Goal: Task Accomplishment & Management: Manage account settings

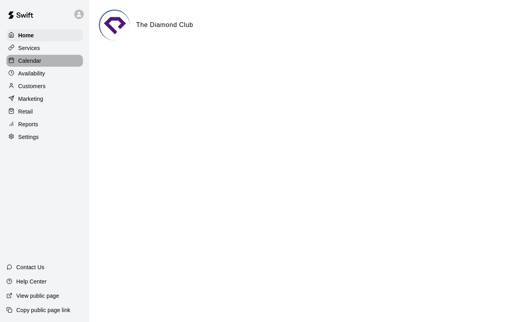
click at [48, 61] on div "Calendar" at bounding box center [44, 61] width 77 height 12
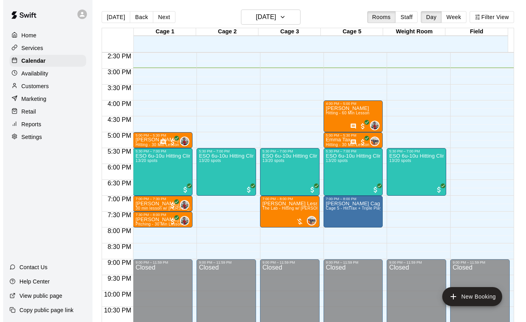
scroll to position [449, 0]
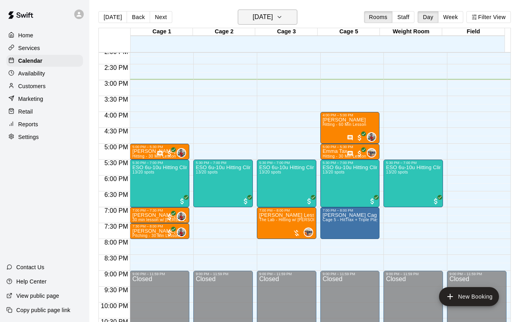
click at [273, 16] on h6 "[DATE]" at bounding box center [262, 17] width 20 height 11
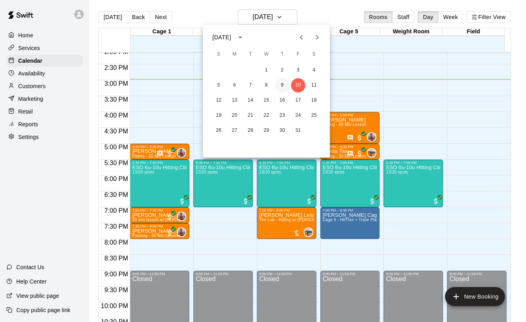
click at [283, 86] on button "9" at bounding box center [282, 85] width 14 height 14
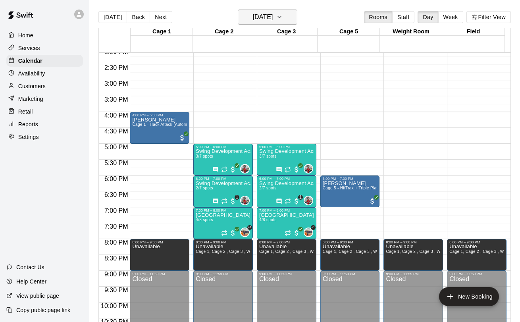
click at [259, 15] on h6 "[DATE]" at bounding box center [262, 17] width 20 height 11
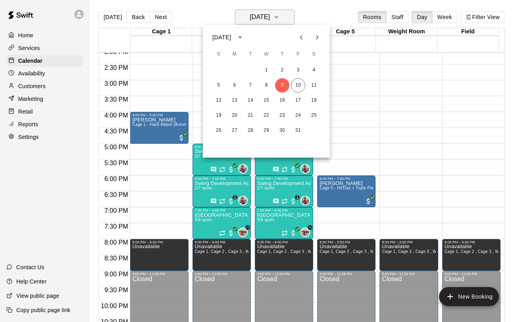
click at [259, 15] on div at bounding box center [260, 161] width 520 height 322
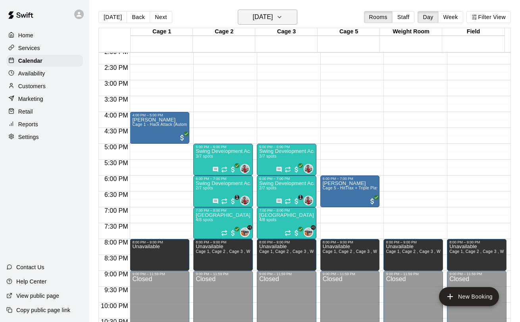
click at [284, 23] on button "[DATE]" at bounding box center [268, 17] width 60 height 15
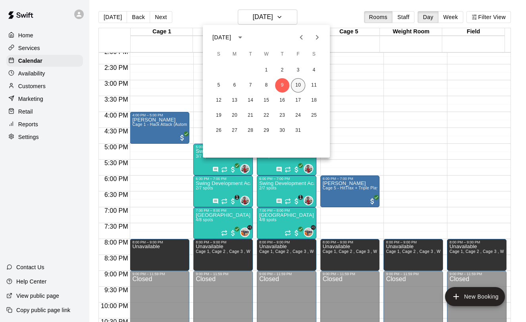
click at [296, 85] on button "10" at bounding box center [298, 85] width 14 height 14
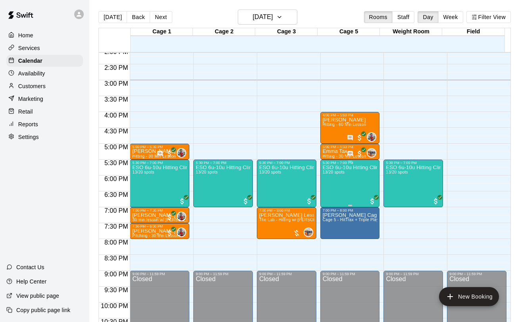
click at [334, 186] on div "ESO 6u-10u Hitting Clinic 13/20 spots" at bounding box center [350, 326] width 55 height 322
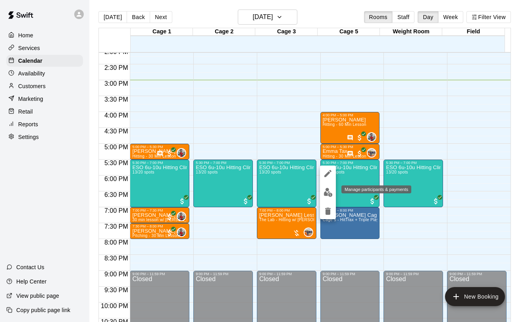
click at [327, 198] on button "edit" at bounding box center [328, 191] width 16 height 15
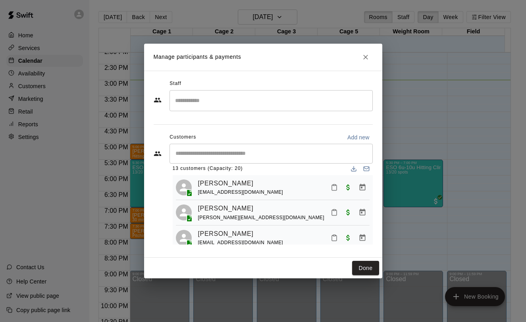
scroll to position [0, 0]
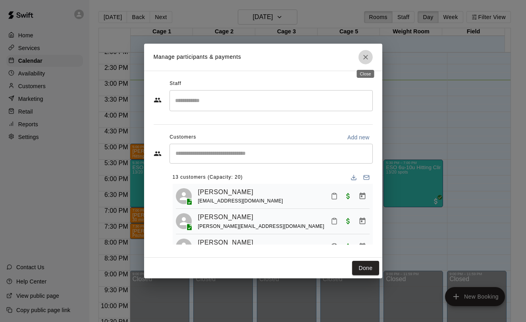
click at [365, 54] on icon "Close" at bounding box center [365, 57] width 8 height 8
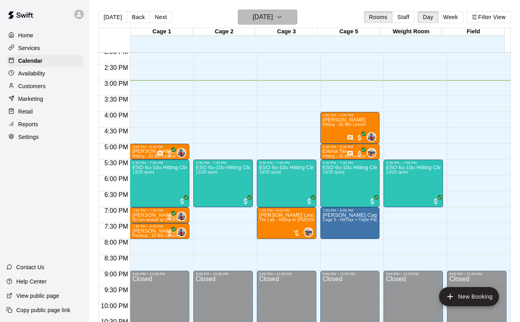
click at [270, 13] on h6 "[DATE]" at bounding box center [262, 17] width 20 height 11
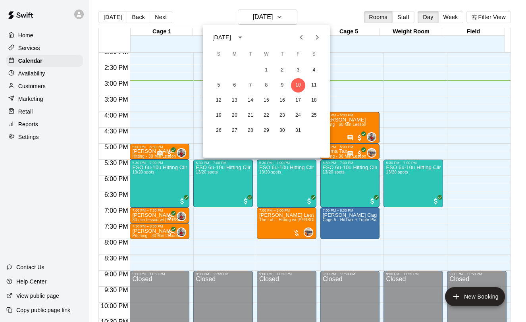
click at [309, 32] on div at bounding box center [309, 37] width 10 height 16
click at [304, 35] on icon "Previous month" at bounding box center [301, 38] width 10 height 10
click at [297, 113] on button "26" at bounding box center [298, 115] width 14 height 14
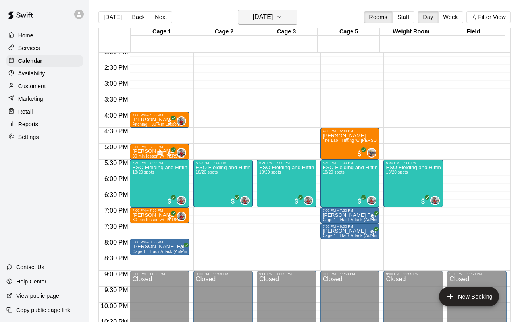
click at [273, 15] on h6 "[DATE]" at bounding box center [262, 17] width 20 height 11
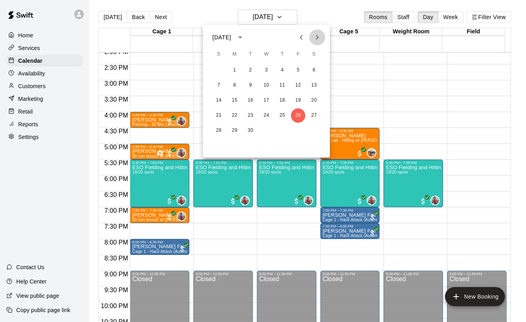
click at [318, 39] on icon "Next month" at bounding box center [317, 38] width 10 height 10
click at [299, 88] on button "10" at bounding box center [298, 85] width 14 height 14
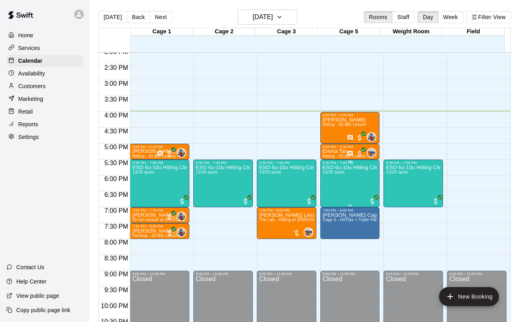
click at [346, 182] on div "ESO 6u-10u Hitting Clinic 13/20 spots" at bounding box center [350, 326] width 55 height 322
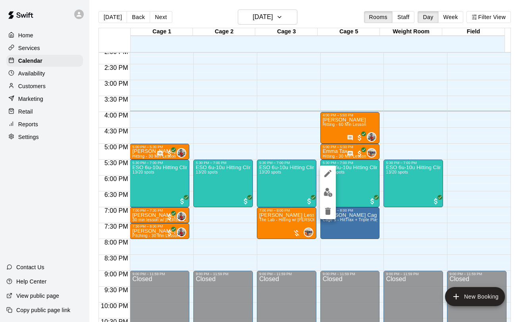
click at [442, 133] on div at bounding box center [263, 161] width 526 height 322
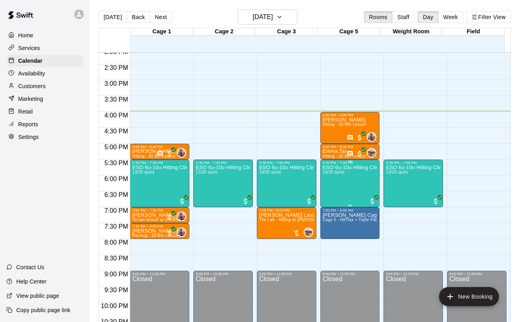
click at [330, 184] on div "ESO 6u-10u Hitting Clinic 13/20 spots" at bounding box center [350, 326] width 55 height 322
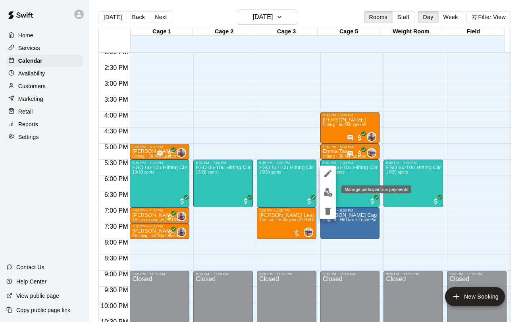
click at [324, 190] on img "edit" at bounding box center [327, 192] width 9 height 9
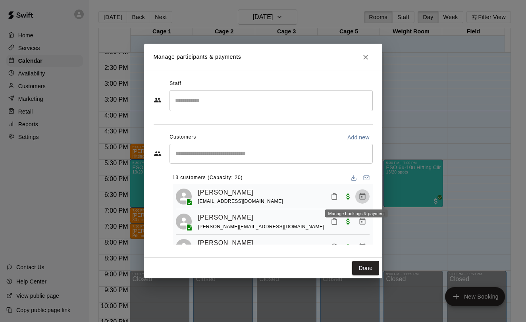
click at [359, 197] on icon "Manage bookings & payment" at bounding box center [362, 196] width 6 height 7
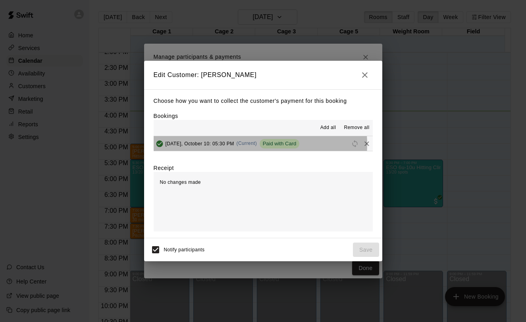
click at [259, 144] on span "Paid with Card" at bounding box center [279, 143] width 40 height 6
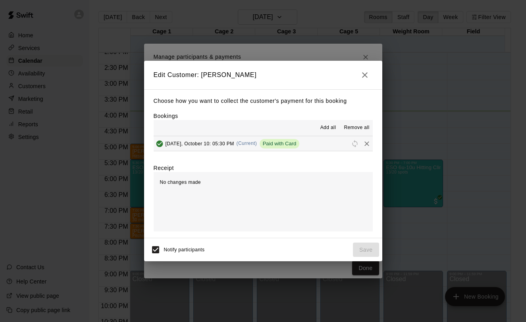
click at [227, 145] on span "[DATE], October 10: 05:30 PM" at bounding box center [199, 143] width 69 height 6
click at [366, 75] on icon "button" at bounding box center [365, 75] width 10 height 10
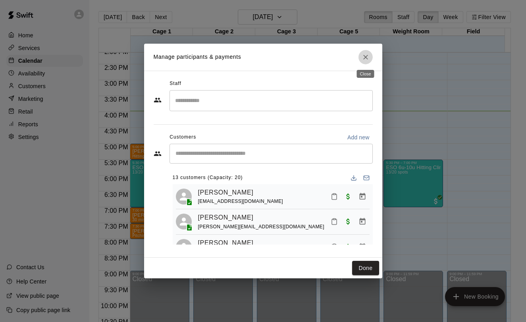
click at [366, 58] on icon "Close" at bounding box center [365, 57] width 8 height 8
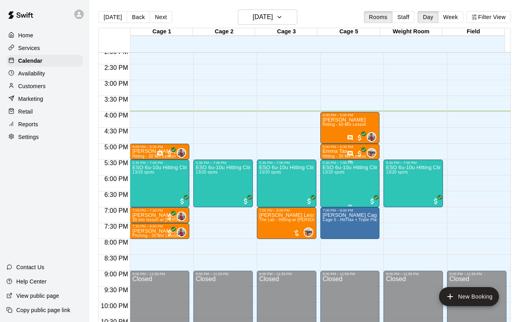
click at [327, 186] on div "ESO 6u-10u Hitting Clinic 13/20 spots" at bounding box center [350, 326] width 55 height 322
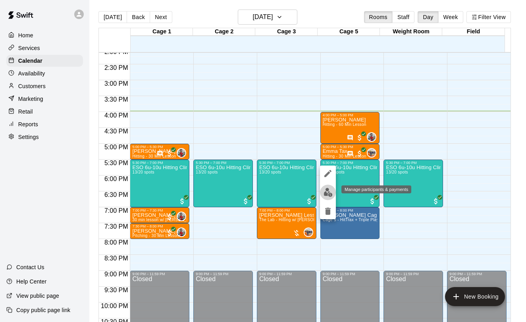
click at [327, 190] on img "edit" at bounding box center [327, 192] width 9 height 9
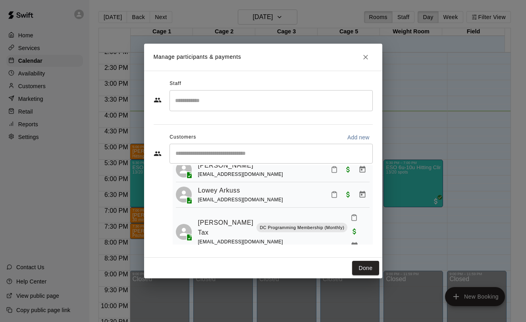
scroll to position [275, 0]
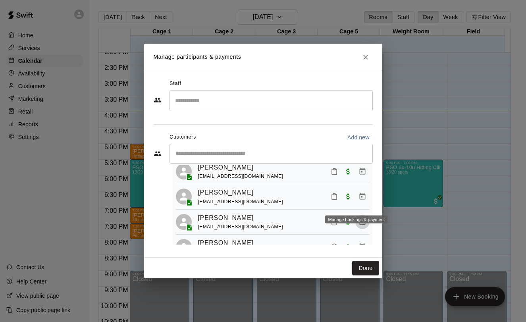
click at [358, 218] on icon "Manage bookings & payment" at bounding box center [362, 222] width 8 height 8
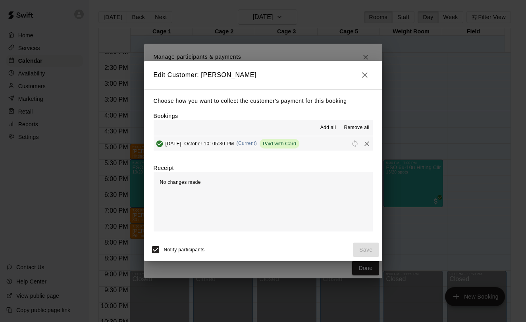
click at [236, 142] on span "(Current)" at bounding box center [246, 143] width 21 height 6
click at [368, 73] on icon "button" at bounding box center [365, 75] width 10 height 10
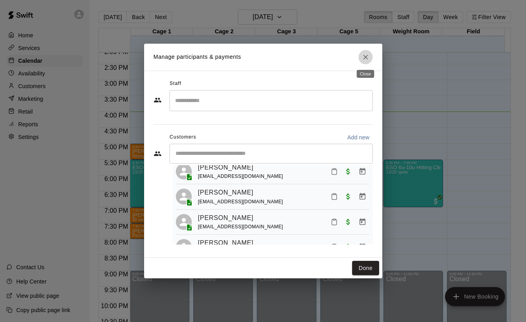
click at [367, 55] on icon "Close" at bounding box center [365, 57] width 5 height 5
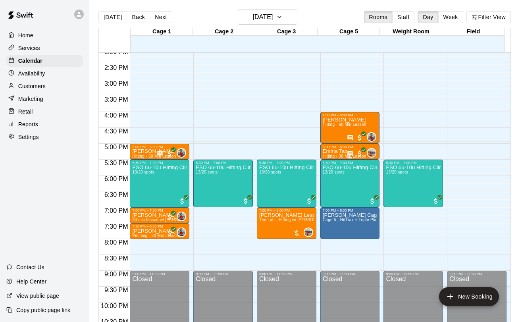
click at [336, 151] on p "Emma Tax" at bounding box center [345, 151] width 44 height 0
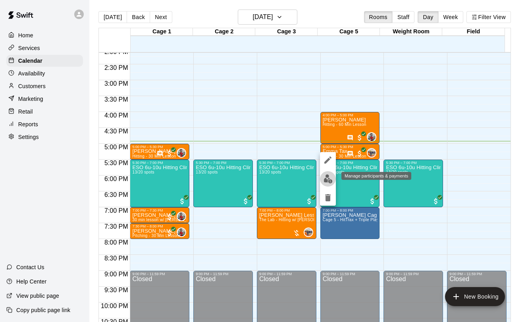
click at [327, 178] on img "edit" at bounding box center [327, 178] width 9 height 9
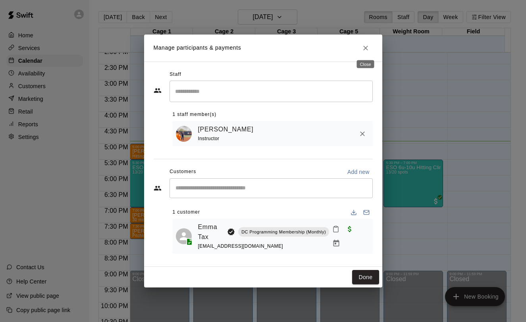
click at [363, 44] on icon "Close" at bounding box center [365, 48] width 8 height 8
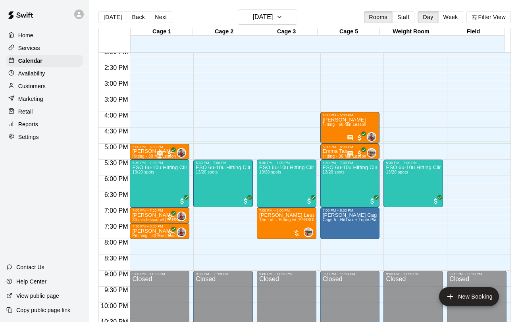
click at [140, 148] on div "5:00 PM – 5:30 PM" at bounding box center [159, 147] width 55 height 4
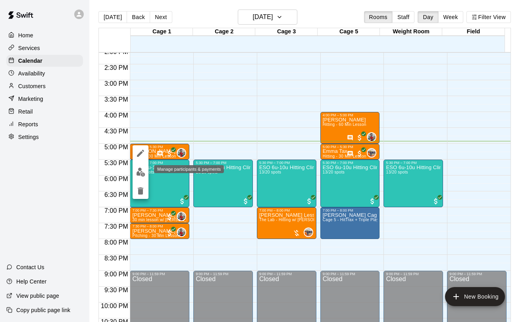
click at [138, 165] on button "edit" at bounding box center [140, 171] width 16 height 15
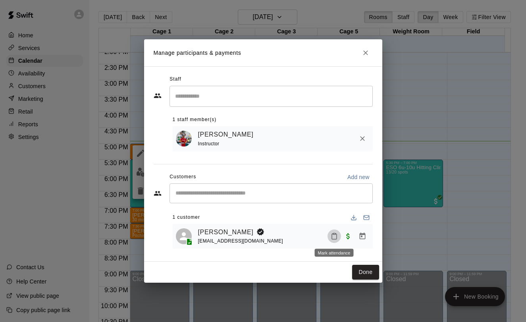
click at [333, 234] on rect "Mark attendance" at bounding box center [334, 233] width 2 height 1
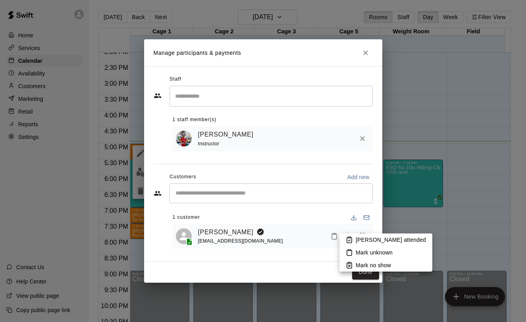
click at [353, 242] on li "[PERSON_NAME] attended" at bounding box center [385, 239] width 93 height 13
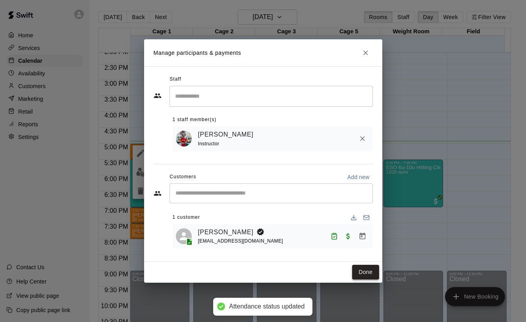
click at [361, 272] on button "Done" at bounding box center [365, 272] width 27 height 15
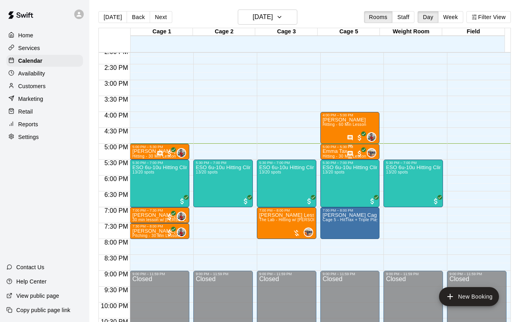
click at [331, 151] on p "Emma Tax" at bounding box center [345, 151] width 44 height 0
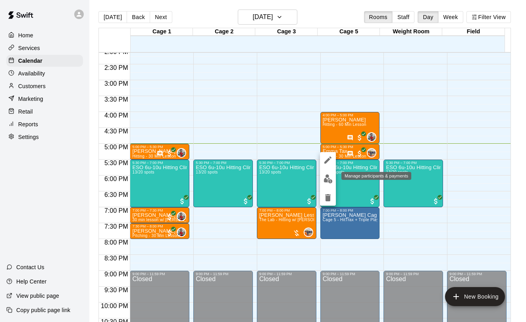
click at [328, 173] on button "edit" at bounding box center [328, 178] width 16 height 15
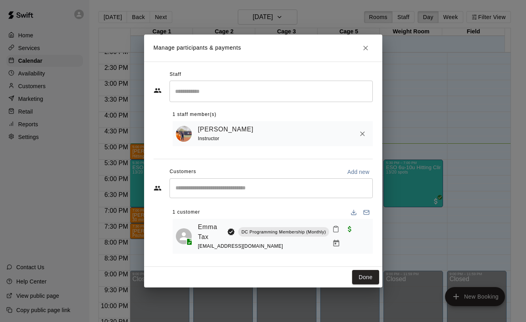
click at [337, 227] on rect "Mark attendance" at bounding box center [335, 226] width 2 height 1
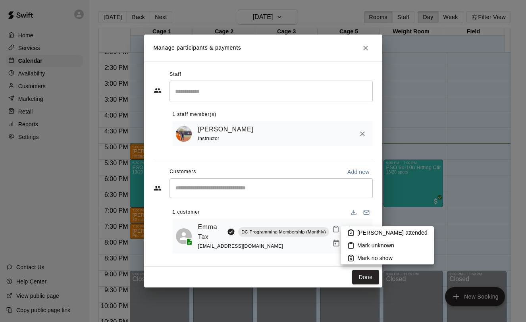
click at [354, 230] on icon at bounding box center [350, 232] width 7 height 7
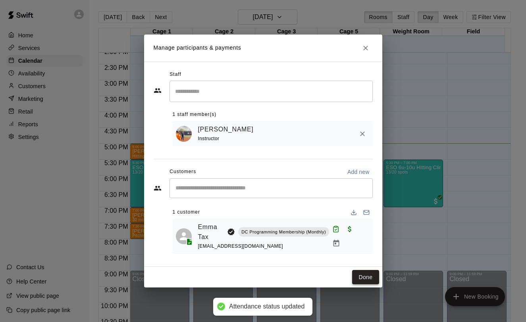
click at [361, 279] on button "Done" at bounding box center [365, 277] width 27 height 15
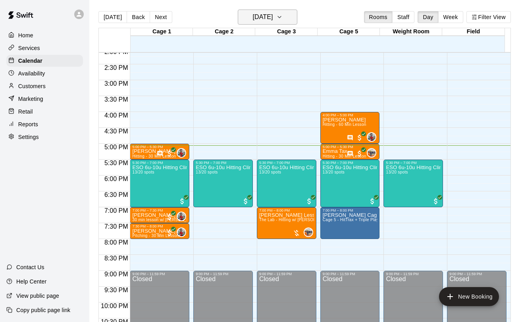
click at [273, 13] on h6 "[DATE]" at bounding box center [262, 17] width 20 height 11
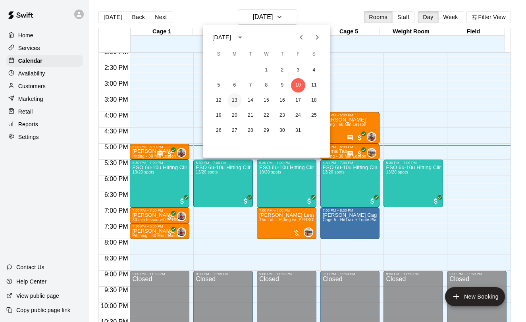
click at [234, 100] on button "13" at bounding box center [234, 100] width 14 height 14
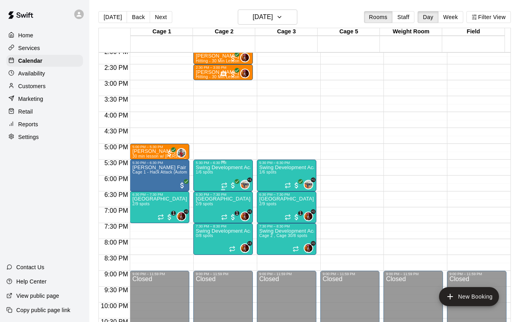
click at [206, 167] on p "Swing Development Academy 8U/10U" at bounding box center [223, 167] width 55 height 0
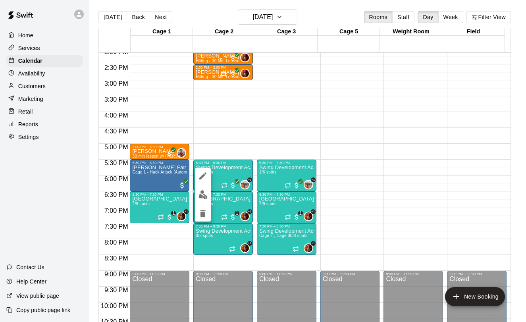
click at [216, 228] on div at bounding box center [263, 161] width 526 height 322
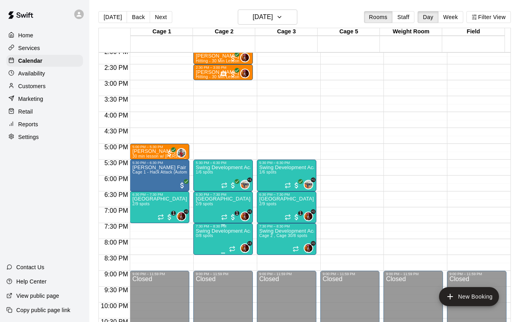
click at [213, 231] on p "Swing Development Academy 12U/14U" at bounding box center [223, 231] width 55 height 0
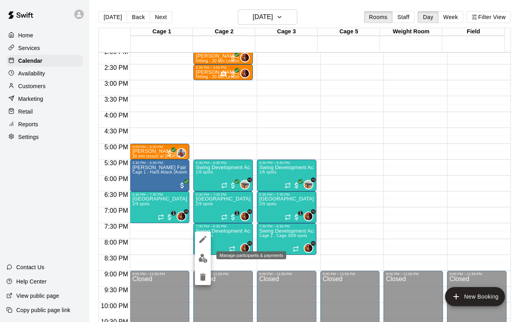
click at [203, 255] on img "edit" at bounding box center [202, 257] width 9 height 9
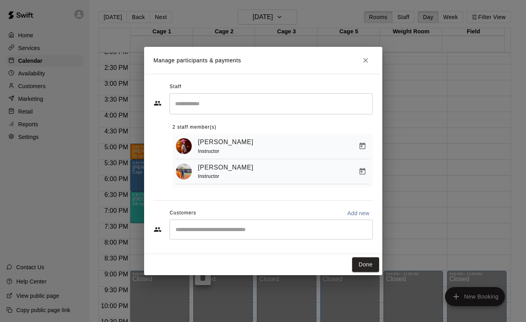
click at [220, 231] on input "Start typing to search customers..." at bounding box center [271, 229] width 196 height 8
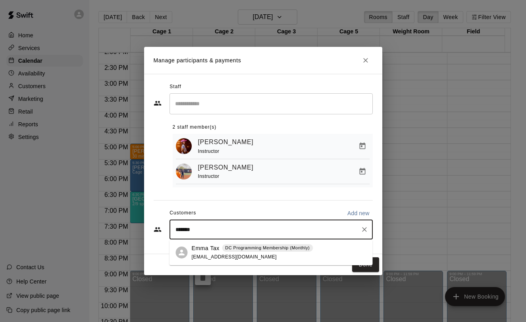
type input "********"
click at [296, 249] on p "DC Programming Membership (Monthly)" at bounding box center [267, 247] width 84 height 7
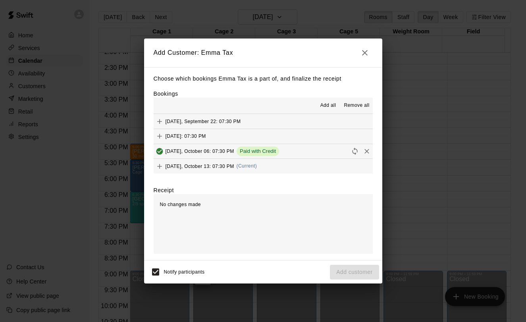
click at [265, 163] on button "[DATE], October 13: 07:30 PM (Current)" at bounding box center [263, 166] width 219 height 15
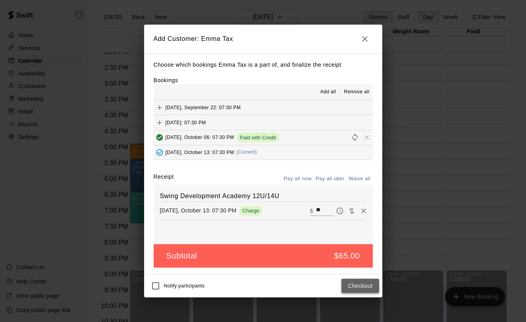
click at [351, 285] on button "Checkout" at bounding box center [359, 285] width 37 height 15
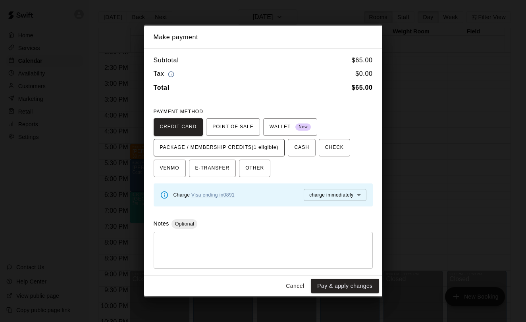
click at [248, 146] on span "PACKAGE / MEMBERSHIP CREDITS (1 eligible)" at bounding box center [219, 147] width 119 height 13
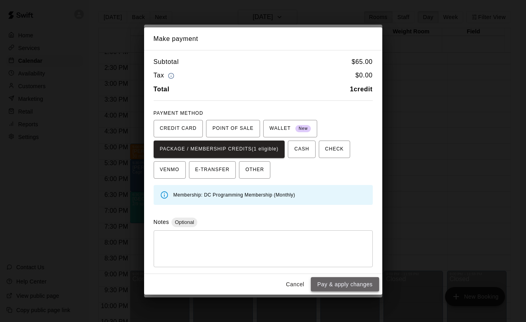
click at [347, 284] on button "Pay & apply changes" at bounding box center [345, 284] width 68 height 15
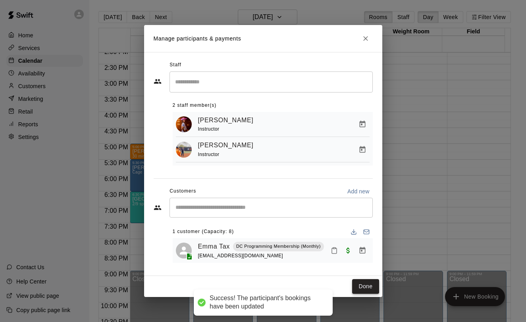
click at [355, 290] on button "Done" at bounding box center [365, 286] width 27 height 15
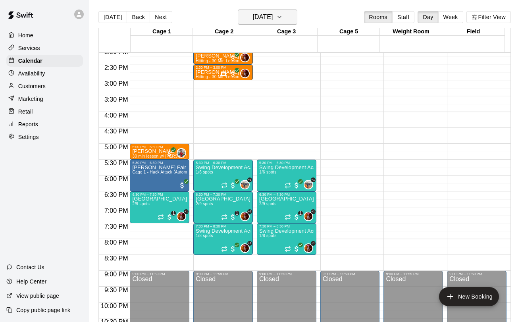
click at [273, 13] on h6 "[DATE]" at bounding box center [262, 17] width 20 height 11
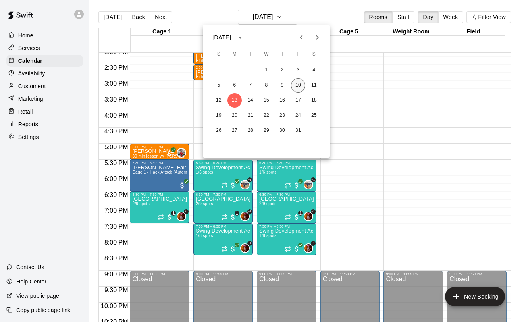
click at [298, 87] on button "10" at bounding box center [298, 85] width 14 height 14
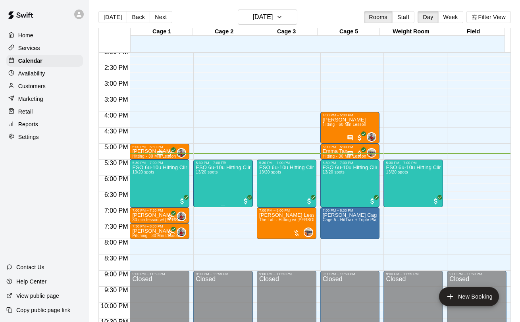
click at [234, 181] on div "ESO 6u-10u Hitting Clinic 13/20 spots" at bounding box center [223, 326] width 55 height 322
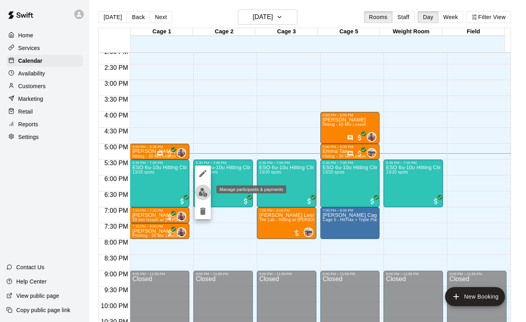
click at [201, 194] on img "edit" at bounding box center [202, 192] width 9 height 9
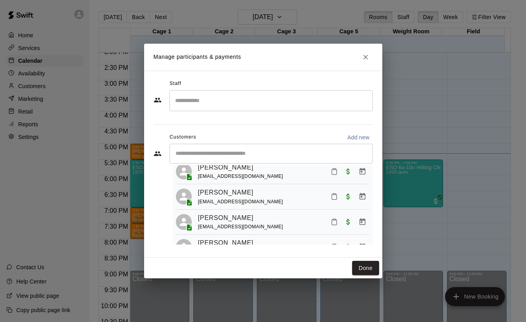
click at [243, 160] on div "​" at bounding box center [270, 154] width 203 height 20
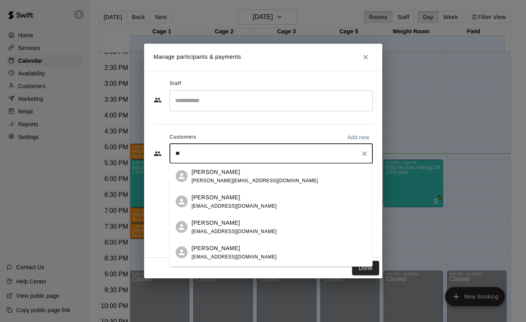
type input "*"
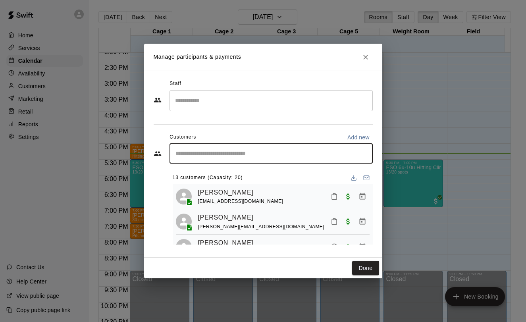
scroll to position [0, 0]
click at [276, 155] on input "Start typing to search customers..." at bounding box center [271, 154] width 196 height 8
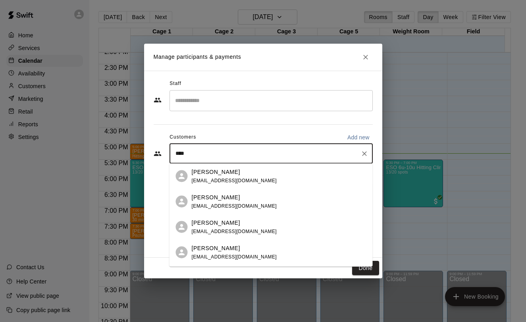
type input "*****"
click at [263, 178] on div "[PERSON_NAME] [EMAIL_ADDRESS][DOMAIN_NAME]" at bounding box center [279, 175] width 175 height 17
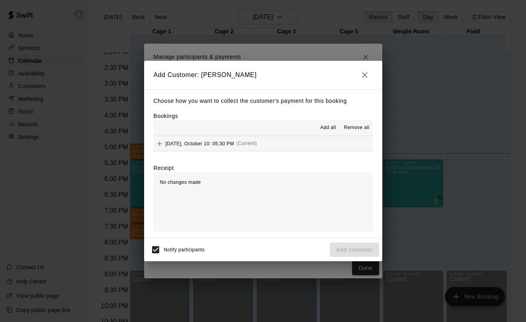
click at [246, 143] on span "(Current)" at bounding box center [246, 143] width 21 height 6
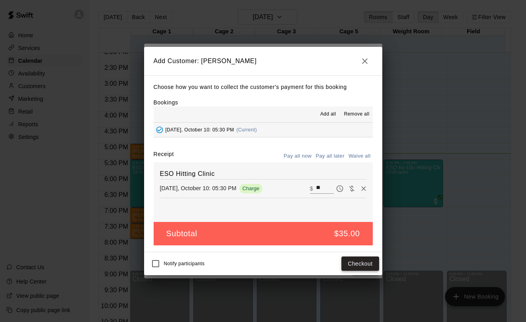
click at [365, 264] on button "Checkout" at bounding box center [359, 263] width 37 height 15
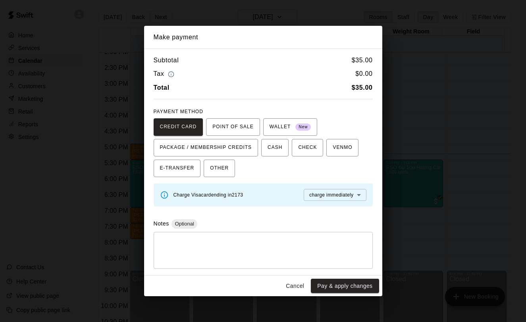
click at [329, 195] on body "Home Services Calendar Availability Customers Marketing Retail Reports Settings…" at bounding box center [263, 167] width 526 height 334
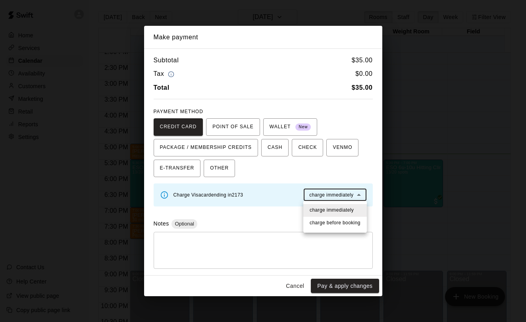
click at [329, 195] on div at bounding box center [263, 161] width 526 height 322
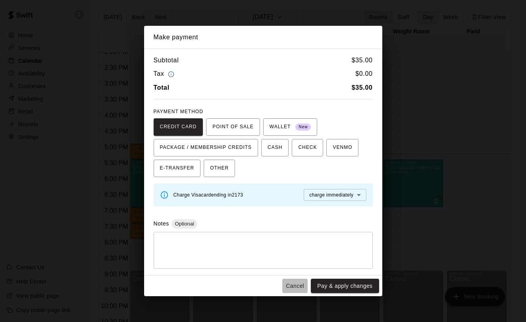
click at [298, 286] on button "Cancel" at bounding box center [294, 285] width 25 height 15
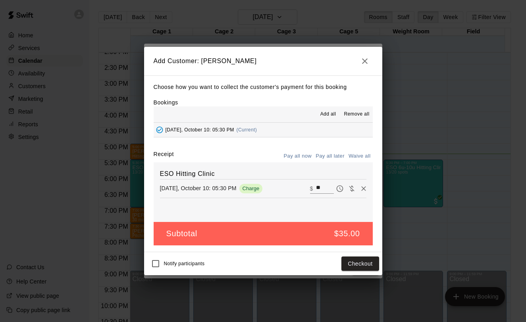
click at [369, 65] on button "button" at bounding box center [365, 61] width 16 height 16
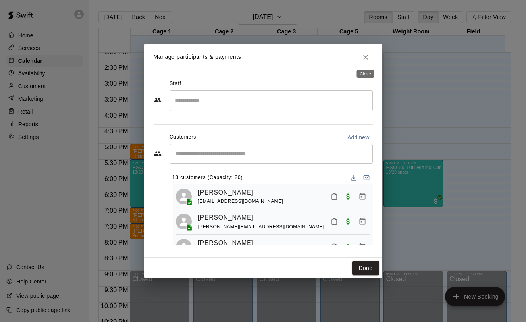
click at [370, 58] on button "Close" at bounding box center [365, 57] width 14 height 14
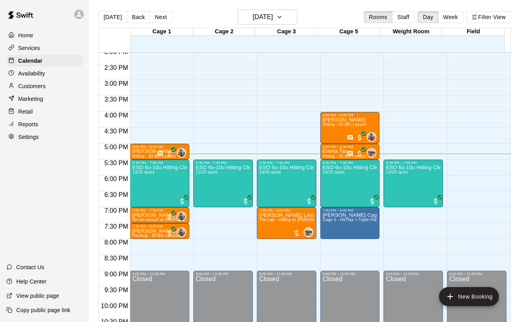
click at [47, 87] on div "Customers" at bounding box center [44, 86] width 77 height 12
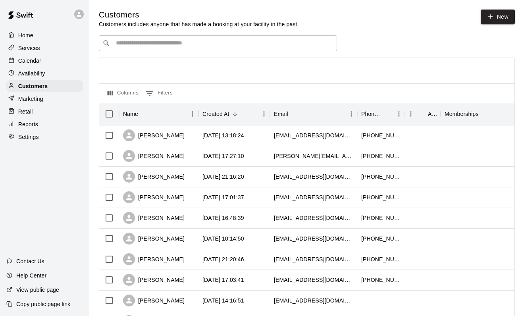
click at [236, 48] on div "​ ​" at bounding box center [218, 43] width 238 height 16
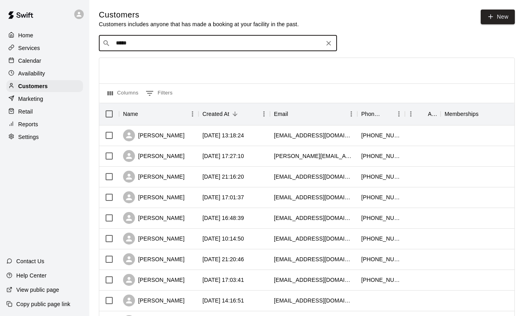
type input "******"
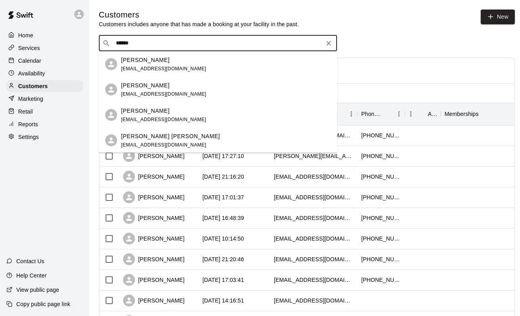
click at [167, 63] on div "[PERSON_NAME] [EMAIL_ADDRESS][DOMAIN_NAME]" at bounding box center [163, 64] width 85 height 17
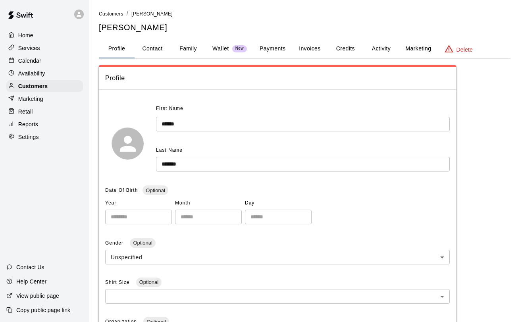
click at [223, 47] on p "Wallet" at bounding box center [220, 48] width 17 height 8
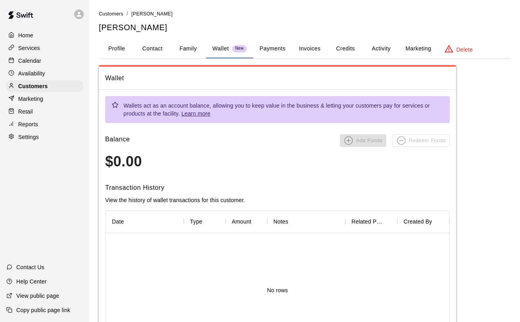
click at [286, 52] on button "Payments" at bounding box center [272, 48] width 38 height 19
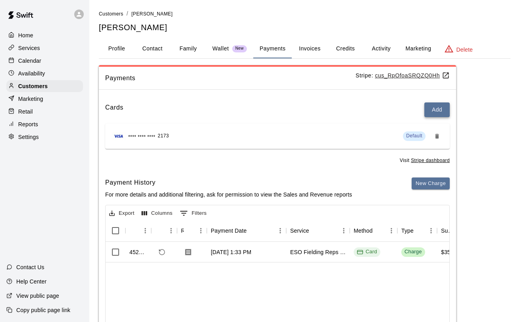
click at [441, 113] on button "Add" at bounding box center [436, 109] width 25 height 15
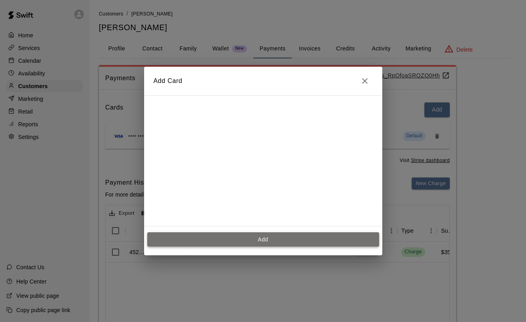
click at [280, 241] on button "Add" at bounding box center [263, 239] width 232 height 15
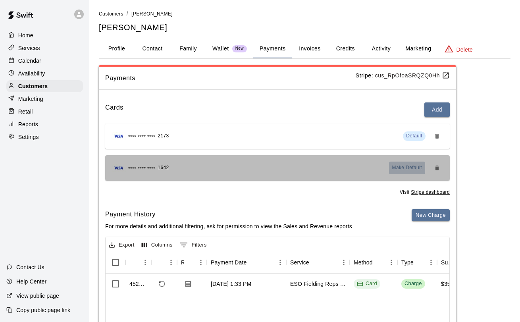
click at [414, 167] on span "Make Default" at bounding box center [407, 168] width 30 height 8
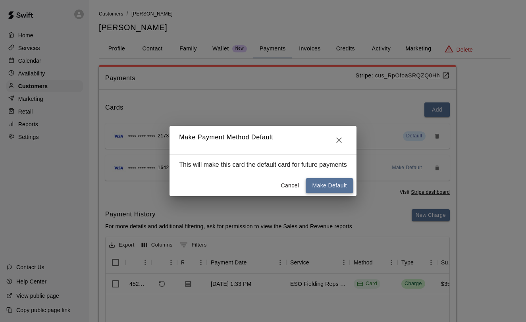
click at [333, 185] on button "Make Default" at bounding box center [328, 185] width 47 height 15
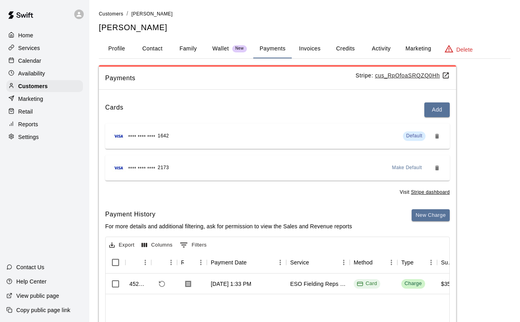
click at [29, 63] on p "Calendar" at bounding box center [29, 61] width 23 height 8
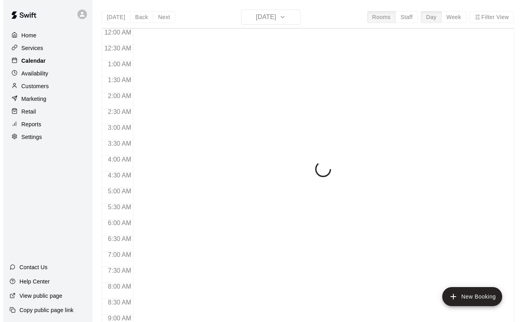
scroll to position [460, 0]
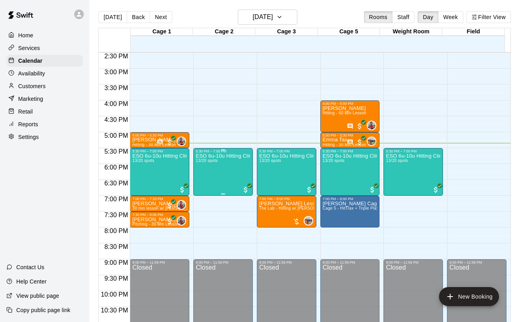
click at [221, 171] on div "ESO 6u-10u Hitting Clinic 13/20 spots" at bounding box center [223, 314] width 55 height 322
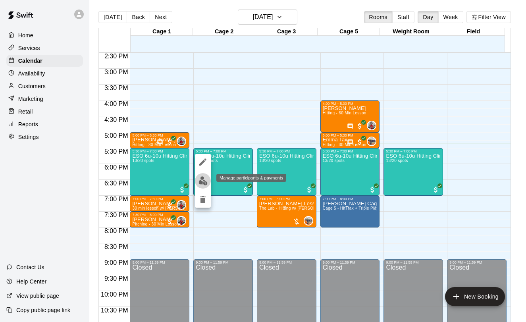
click at [200, 182] on img "edit" at bounding box center [202, 180] width 9 height 9
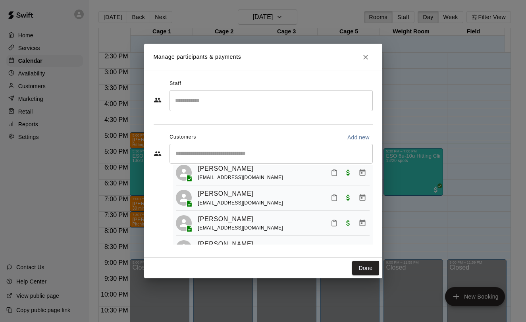
scroll to position [275, 0]
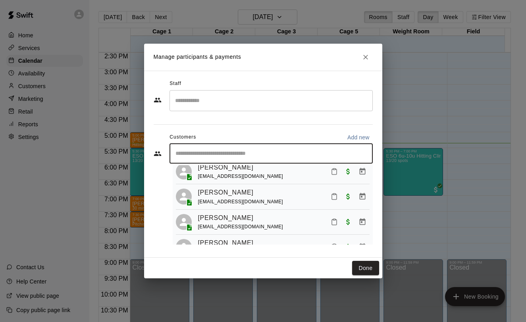
click at [221, 152] on input "Start typing to search customers..." at bounding box center [271, 154] width 196 height 8
type input "*****"
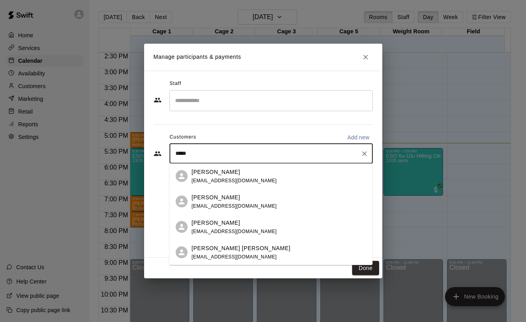
click at [230, 177] on div "[PERSON_NAME] [EMAIL_ADDRESS][DOMAIN_NAME]" at bounding box center [234, 175] width 85 height 17
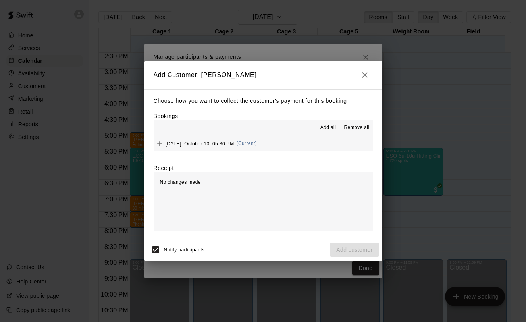
click at [246, 141] on span "(Current)" at bounding box center [246, 143] width 21 height 6
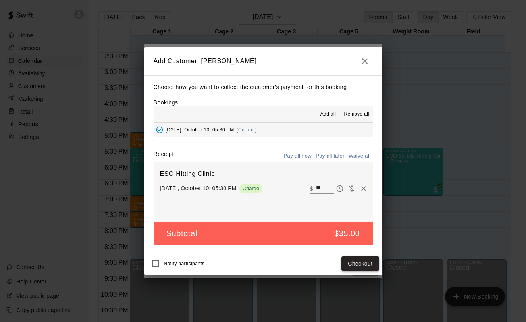
click at [364, 267] on button "Checkout" at bounding box center [359, 263] width 37 height 15
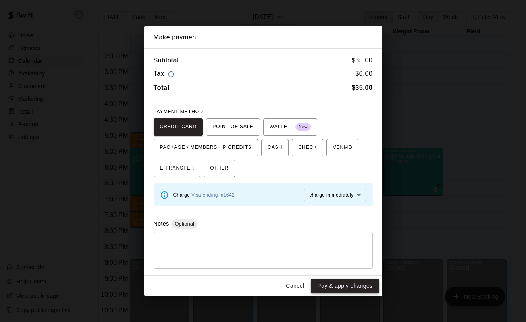
click at [342, 286] on button "Pay & apply changes" at bounding box center [345, 285] width 68 height 15
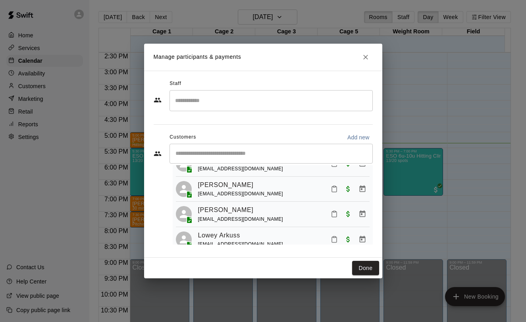
scroll to position [158, 0]
click at [332, 217] on icon "Mark attendance" at bounding box center [334, 215] width 5 height 6
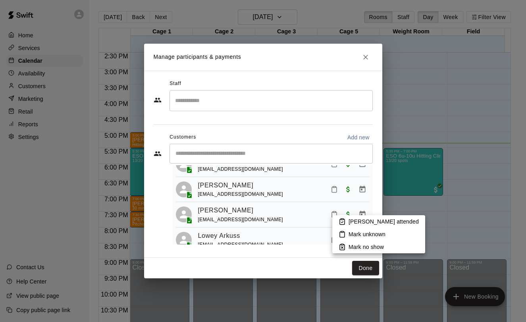
click at [335, 220] on li "[PERSON_NAME] attended" at bounding box center [378, 221] width 93 height 13
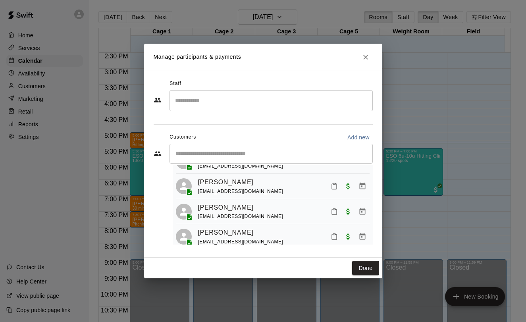
scroll to position [86, 0]
click at [332, 211] on icon "Mark attendance" at bounding box center [334, 212] width 5 height 6
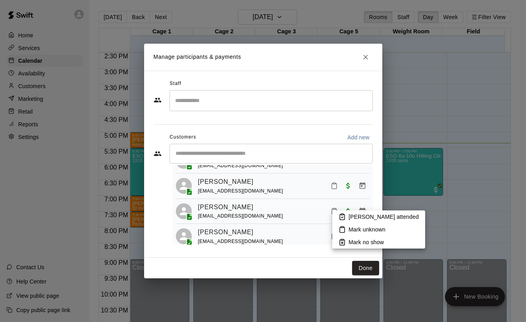
click at [334, 217] on li "[PERSON_NAME] attended" at bounding box center [378, 216] width 93 height 13
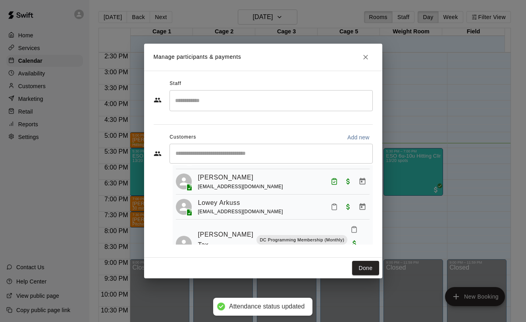
scroll to position [177, 0]
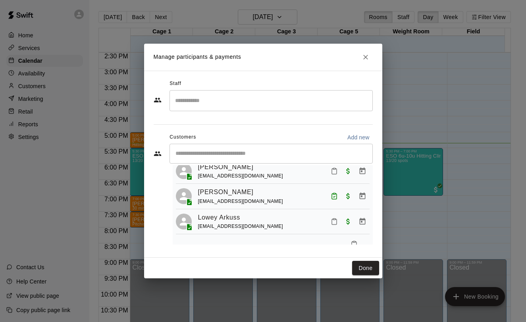
click at [331, 174] on icon "Mark attendance" at bounding box center [333, 170] width 7 height 7
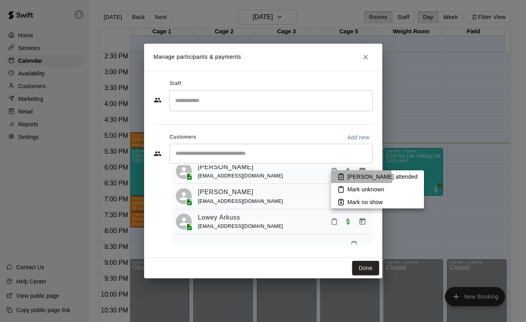
click at [342, 180] on icon at bounding box center [340, 176] width 7 height 7
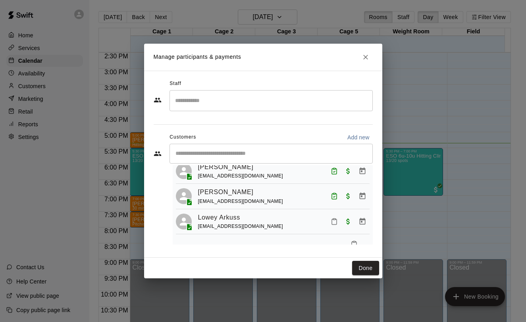
scroll to position [301, 0]
click at [330, 243] on icon "Mark attendance" at bounding box center [333, 246] width 7 height 7
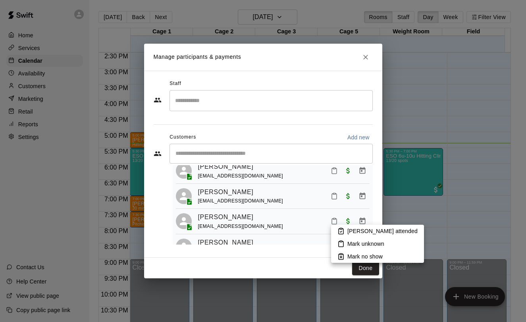
click at [336, 230] on li "[PERSON_NAME] attended" at bounding box center [377, 231] width 93 height 13
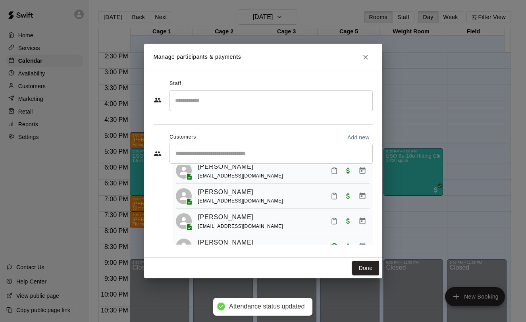
click at [366, 269] on button "Done" at bounding box center [365, 268] width 27 height 15
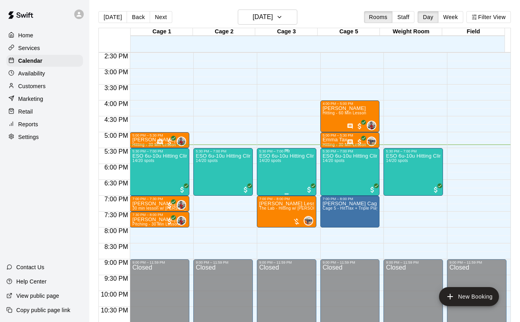
click at [308, 162] on div "ESO 6u-10u Hitting Clinic 14/20 spots" at bounding box center [286, 314] width 55 height 322
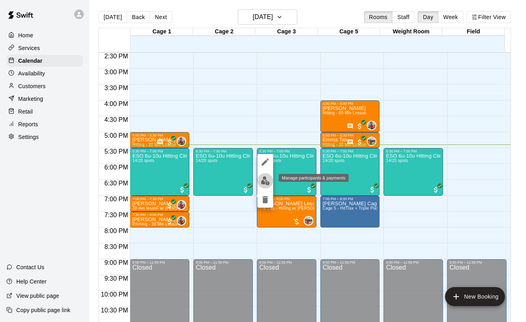
click at [258, 180] on button "edit" at bounding box center [265, 180] width 16 height 15
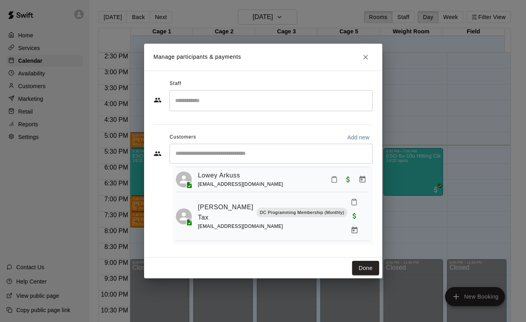
scroll to position [219, 0]
click at [350, 205] on icon "Mark attendance" at bounding box center [353, 201] width 7 height 7
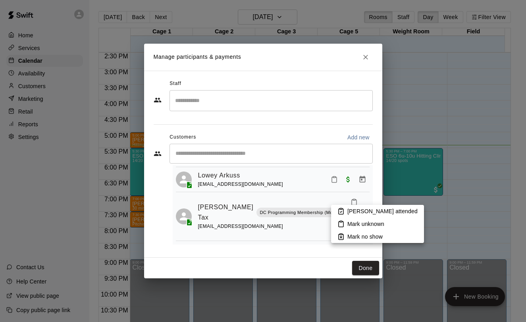
click at [341, 209] on icon at bounding box center [340, 210] width 7 height 7
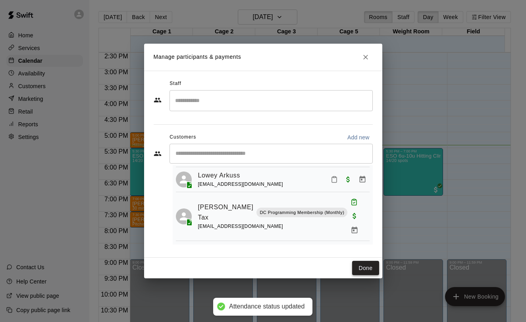
click at [371, 263] on button "Done" at bounding box center [365, 268] width 27 height 15
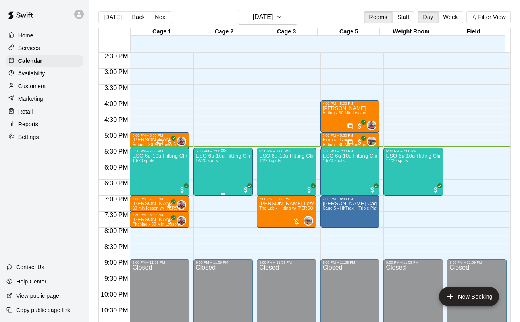
click at [221, 170] on div "ESO 6u-10u Hitting Clinic 14/20 spots" at bounding box center [223, 314] width 55 height 322
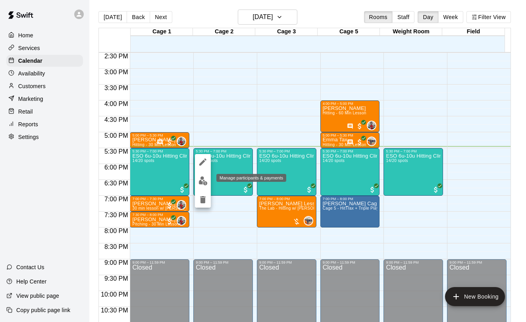
click at [204, 179] on img "edit" at bounding box center [202, 180] width 9 height 9
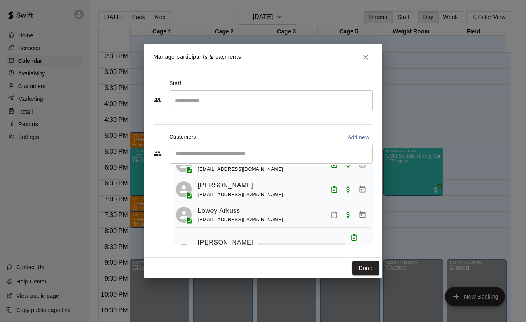
scroll to position [184, 0]
click at [332, 216] on icon "Mark attendance" at bounding box center [334, 215] width 5 height 6
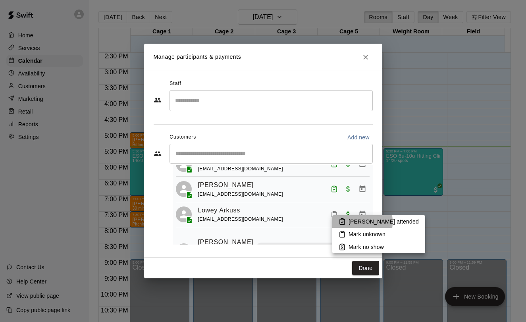
click at [342, 222] on icon at bounding box center [342, 221] width 2 height 1
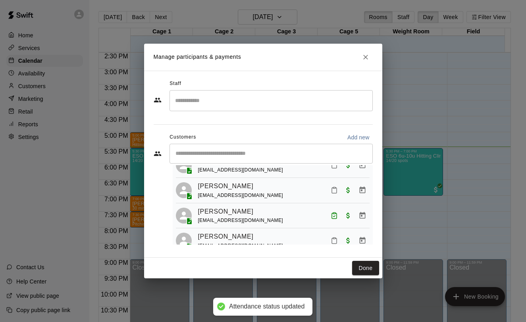
scroll to position [0, 0]
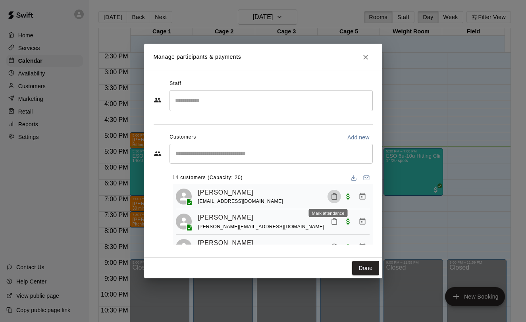
click at [330, 193] on icon "Mark attendance" at bounding box center [333, 196] width 7 height 7
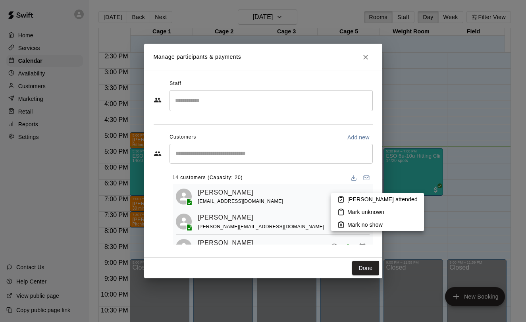
click at [333, 198] on li "[PERSON_NAME] attended" at bounding box center [377, 199] width 93 height 13
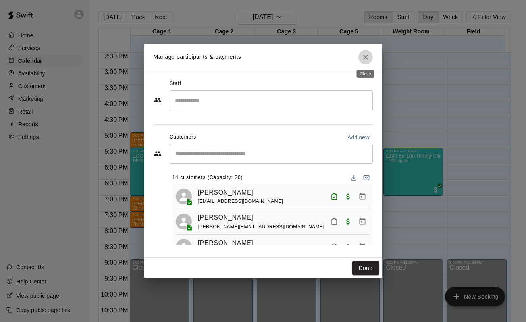
click at [364, 56] on icon "Close" at bounding box center [365, 57] width 8 height 8
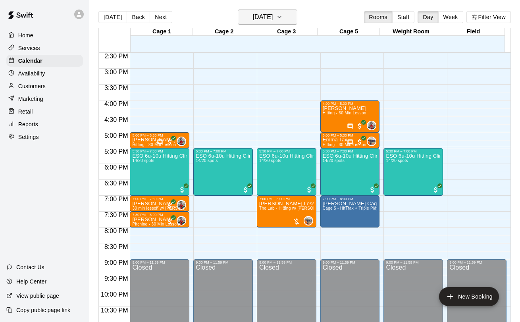
click at [271, 11] on button "[DATE]" at bounding box center [268, 17] width 60 height 15
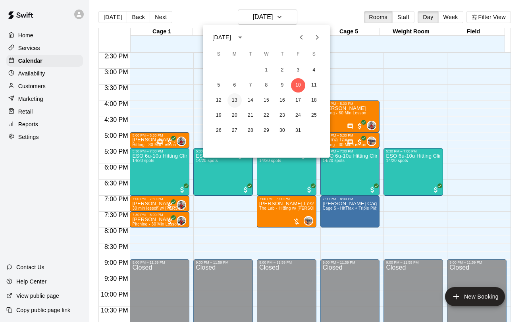
click at [233, 98] on button "13" at bounding box center [234, 100] width 14 height 14
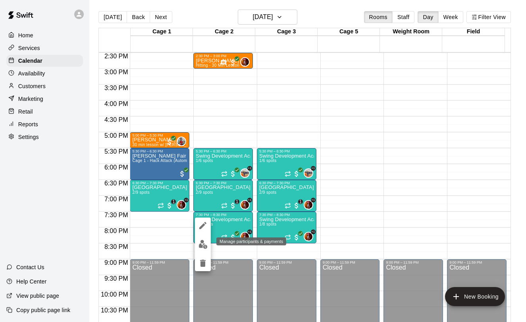
click at [203, 239] on button "edit" at bounding box center [203, 243] width 16 height 15
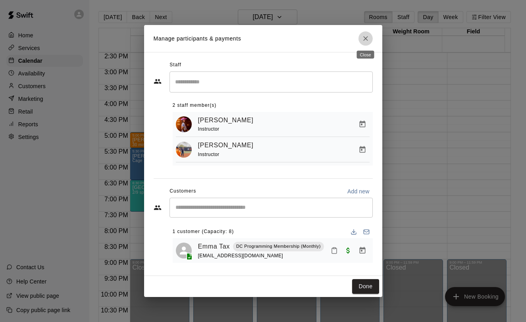
click at [370, 41] on button "Close" at bounding box center [365, 38] width 14 height 14
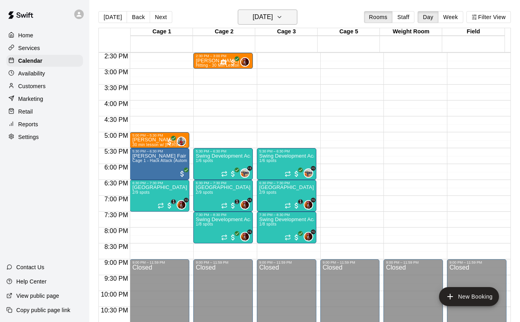
click at [273, 22] on h6 "[DATE]" at bounding box center [262, 17] width 20 height 11
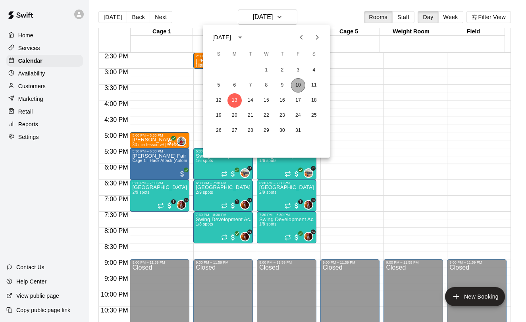
click at [298, 84] on button "10" at bounding box center [298, 85] width 14 height 14
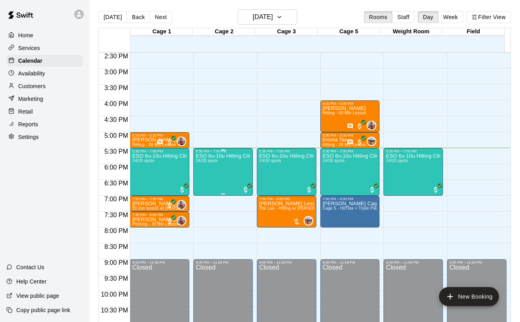
click at [205, 182] on div "ESO 6u-10u Hitting Clinic 14/20 spots" at bounding box center [223, 314] width 55 height 322
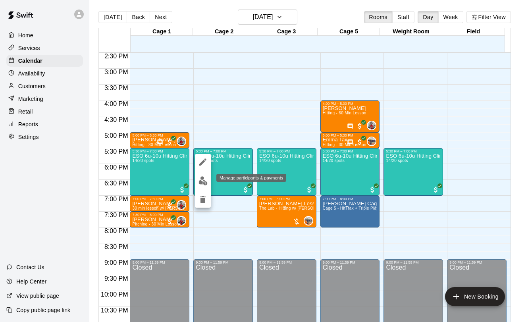
click at [202, 177] on img "edit" at bounding box center [202, 180] width 9 height 9
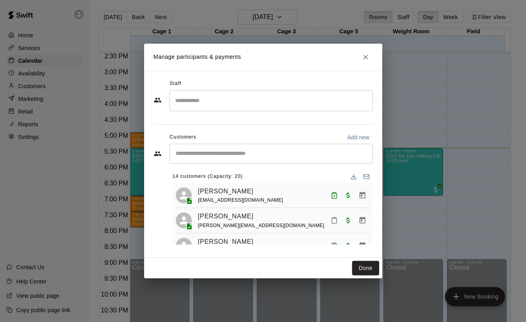
scroll to position [2, 0]
click at [330, 220] on icon "Mark attendance" at bounding box center [333, 219] width 7 height 7
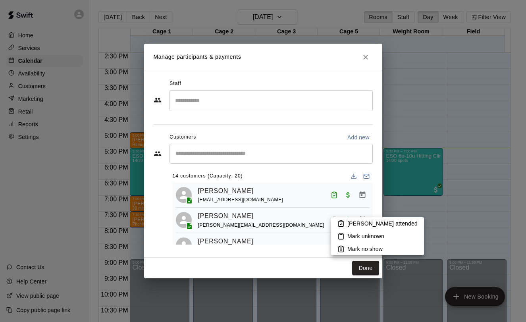
click at [336, 220] on li "[PERSON_NAME] attended" at bounding box center [377, 223] width 93 height 13
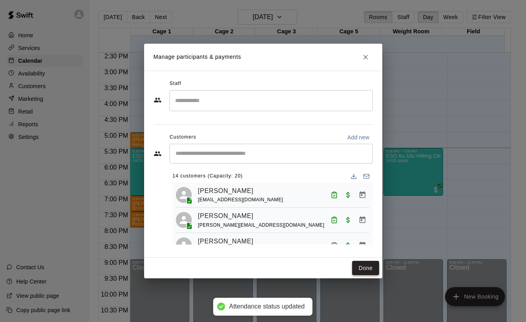
click at [365, 269] on button "Done" at bounding box center [365, 268] width 27 height 15
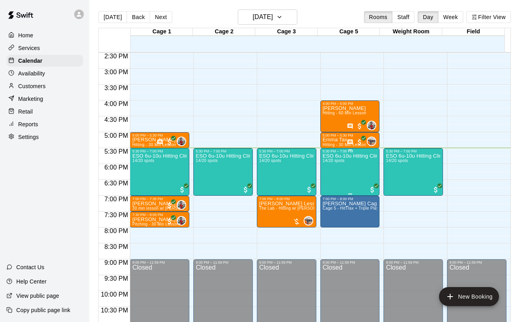
click at [340, 170] on div "ESO 6u-10u Hitting Clinic 14/20 spots" at bounding box center [350, 314] width 55 height 322
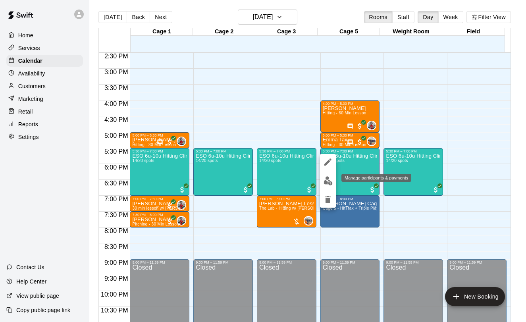
click at [328, 179] on img "edit" at bounding box center [327, 180] width 9 height 9
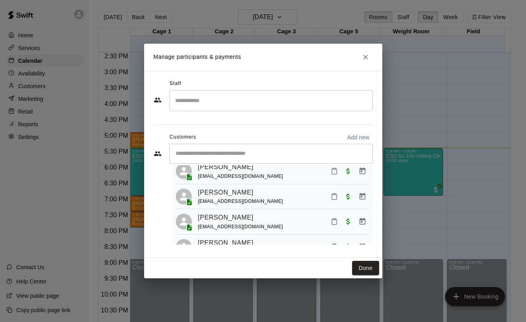
scroll to position [301, 0]
click at [332, 219] on icon "Mark attendance" at bounding box center [334, 222] width 5 height 6
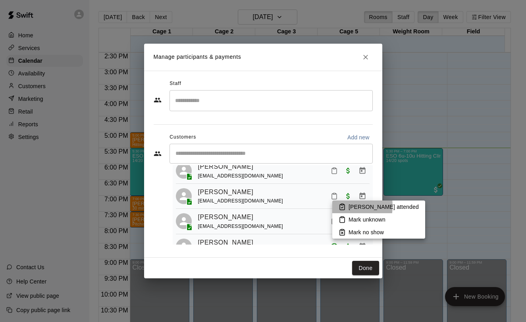
click at [338, 206] on icon at bounding box center [341, 206] width 7 height 7
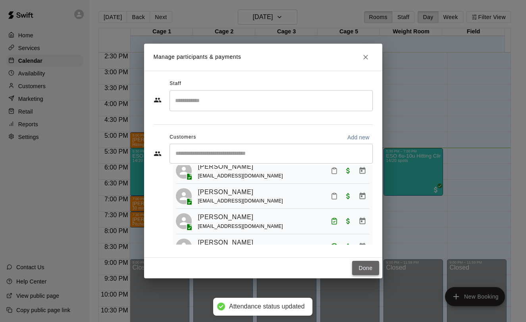
click at [359, 266] on button "Done" at bounding box center [365, 268] width 27 height 15
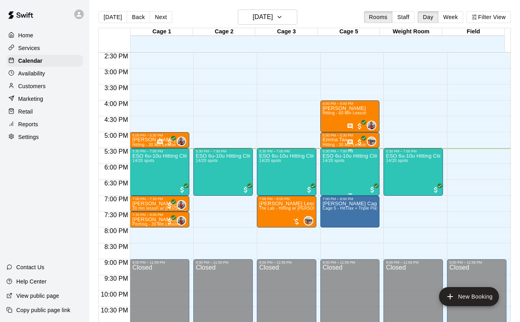
click at [341, 173] on div "ESO 6u-10u Hitting Clinic 14/20 spots" at bounding box center [350, 314] width 55 height 322
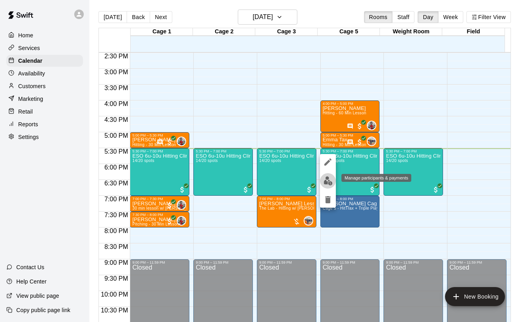
click at [327, 178] on img "edit" at bounding box center [327, 180] width 9 height 9
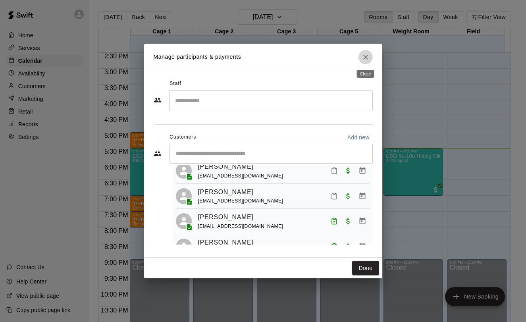
click at [361, 56] on icon "Close" at bounding box center [365, 57] width 8 height 8
